Goal: Information Seeking & Learning: Learn about a topic

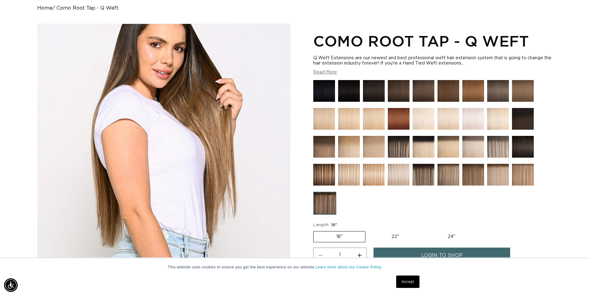
scroll to position [0, 545]
click at [400, 148] on img at bounding box center [399, 147] width 22 height 22
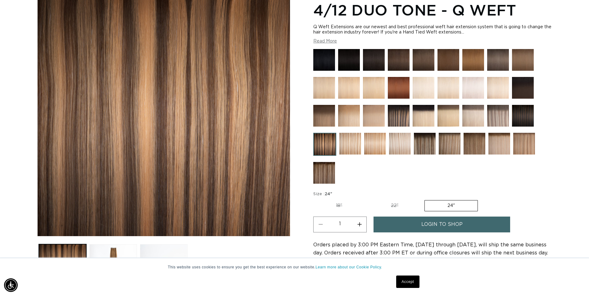
scroll to position [0, 545]
click at [427, 143] on img at bounding box center [425, 144] width 22 height 22
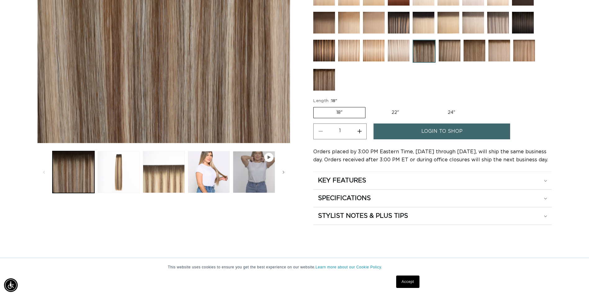
scroll to position [0, 545]
click at [215, 169] on button "Load image 4 in gallery view" at bounding box center [209, 172] width 42 height 42
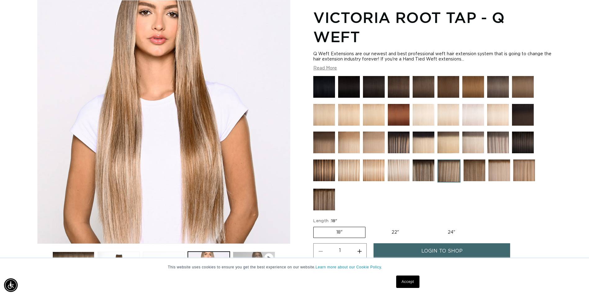
click at [330, 194] on img at bounding box center [324, 200] width 22 height 22
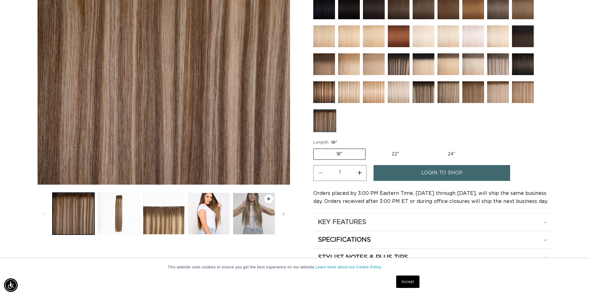
scroll to position [155, 0]
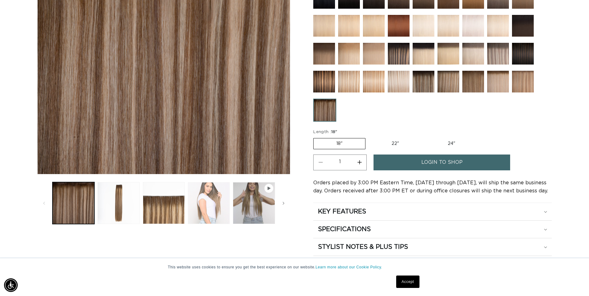
click at [209, 199] on button "Load image 4 in gallery view" at bounding box center [209, 203] width 42 height 42
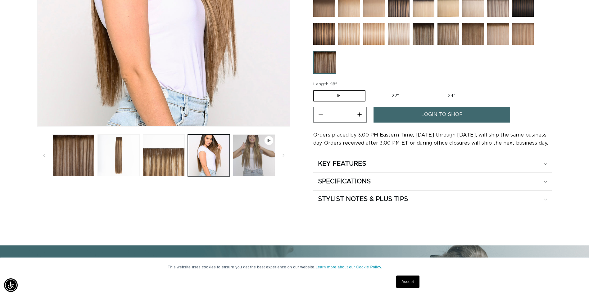
scroll to position [210, 0]
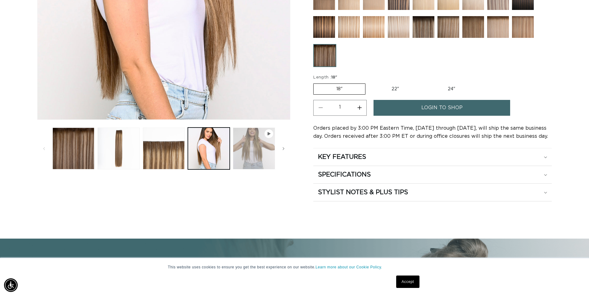
click at [250, 151] on button "Play video 1 in gallery view" at bounding box center [254, 149] width 42 height 42
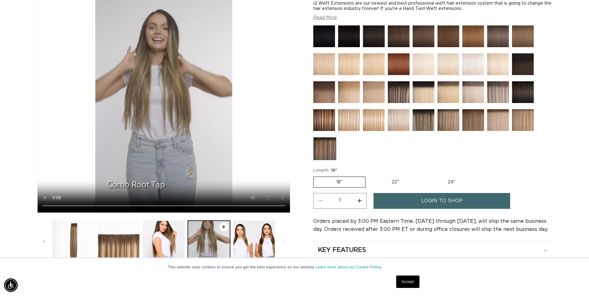
scroll to position [0, 0]
click at [117, 248] on button "Load image 3 in gallery view" at bounding box center [119, 242] width 42 height 42
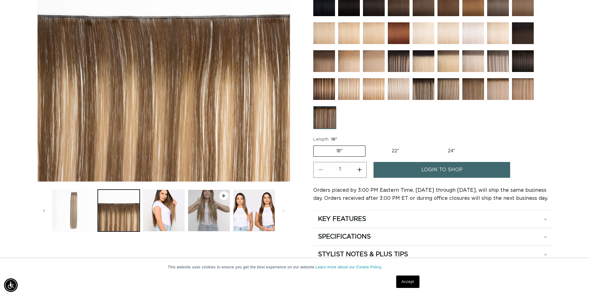
click at [68, 207] on button "Load image 2 in gallery view" at bounding box center [73, 211] width 42 height 42
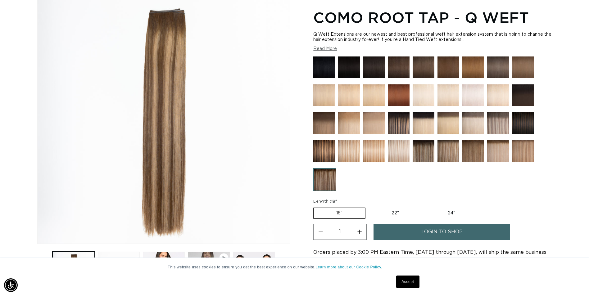
click at [319, 156] on img at bounding box center [324, 151] width 22 height 22
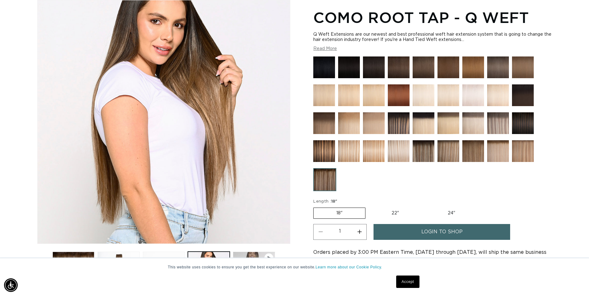
scroll to position [0, 545]
click at [324, 150] on img at bounding box center [324, 151] width 22 height 22
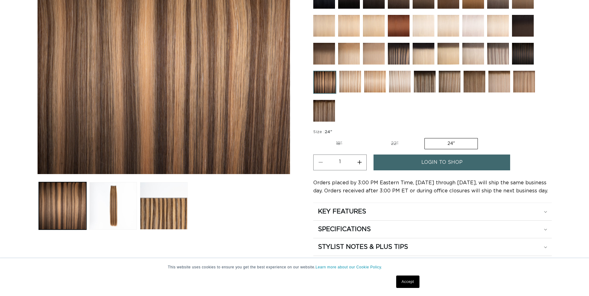
scroll to position [0, 545]
click at [386, 211] on div "KEY FEATURES" at bounding box center [432, 212] width 229 height 8
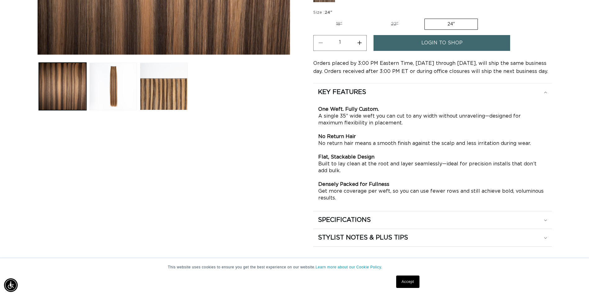
scroll to position [342, 0]
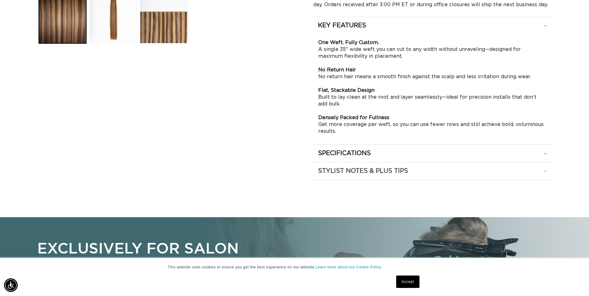
click at [376, 175] on summary "STYLIST NOTES & PLUS TIPS" at bounding box center [432, 170] width 238 height 17
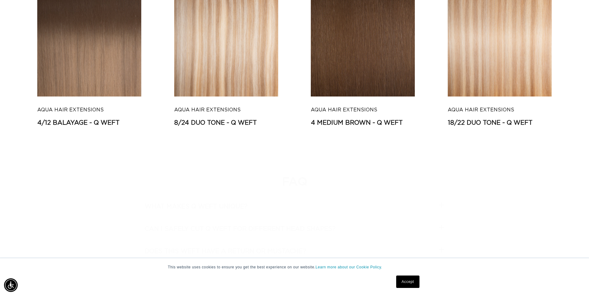
scroll to position [1584, 0]
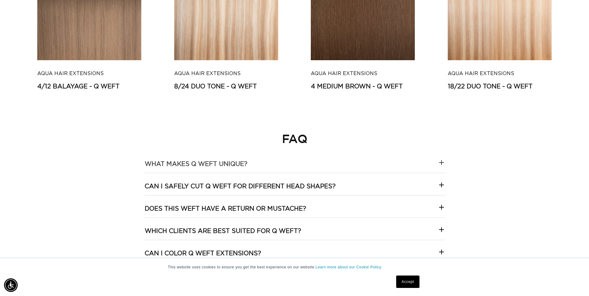
click at [200, 164] on h3 "What makes Q Weft unique?" at bounding box center [196, 164] width 103 height 8
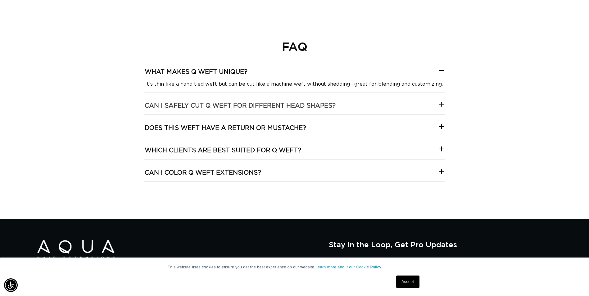
scroll to position [0, 0]
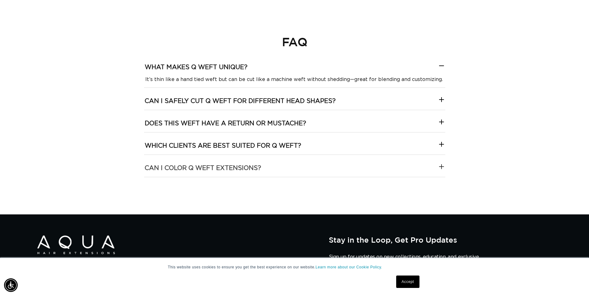
click at [202, 170] on h3 "Can I color Q Weft extensions?" at bounding box center [203, 168] width 116 height 8
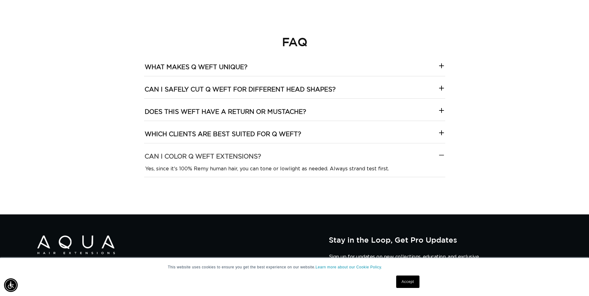
click at [444, 157] on icon at bounding box center [441, 155] width 7 height 7
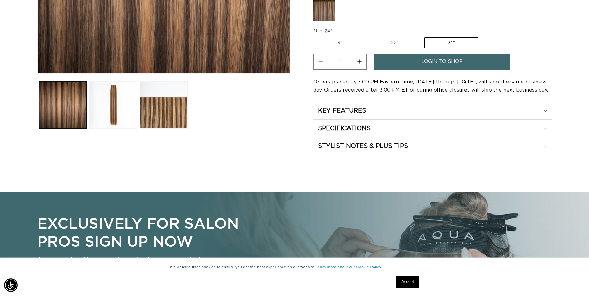
scroll to position [70, 0]
